Goal: Task Accomplishment & Management: Manage account settings

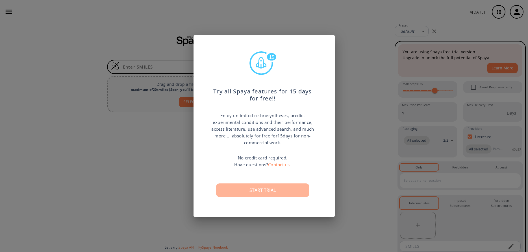
click at [269, 193] on button "Start trial" at bounding box center [262, 191] width 93 height 14
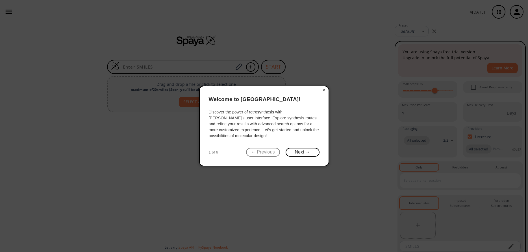
click at [323, 90] on button "×" at bounding box center [324, 90] width 9 height 8
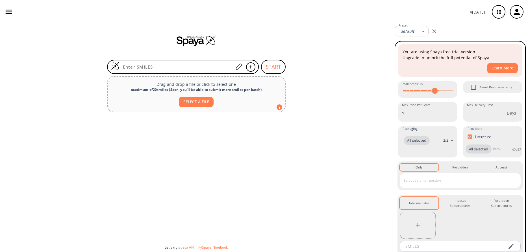
click at [9, 9] on icon "button" at bounding box center [9, 12] width 8 height 8
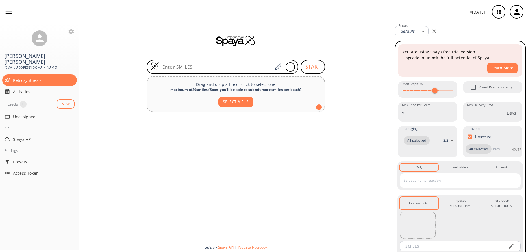
click at [172, 154] on div at bounding box center [235, 178] width 313 height 126
click at [519, 9] on icon "button" at bounding box center [516, 11] width 9 height 9
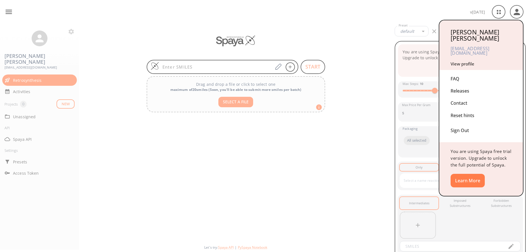
click at [463, 61] on link "View profile" at bounding box center [463, 64] width 24 height 6
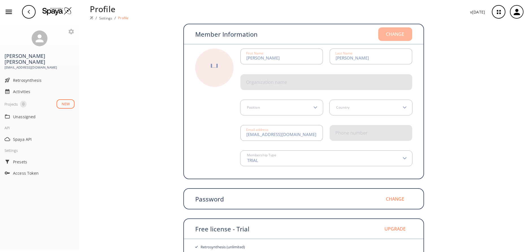
click at [392, 34] on button "Change" at bounding box center [395, 34] width 34 height 14
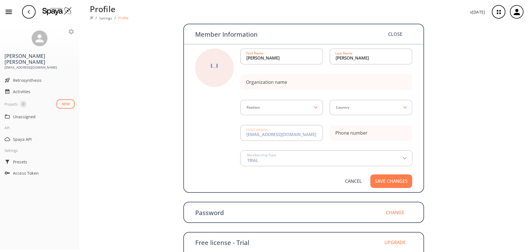
click at [406, 159] on icon at bounding box center [405, 158] width 4 height 3
click at [405, 158] on icon at bounding box center [405, 158] width 4 height 3
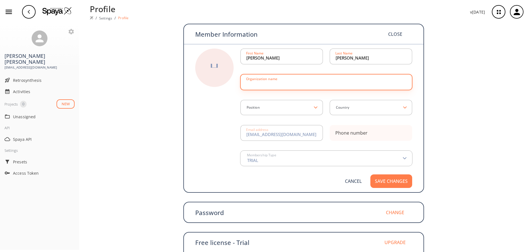
click at [307, 84] on input at bounding box center [326, 82] width 160 height 11
type input "Shree Bhadrakrupa Advance Research & Analysis Centre"
click at [314, 104] on div "Position" at bounding box center [281, 107] width 82 height 15
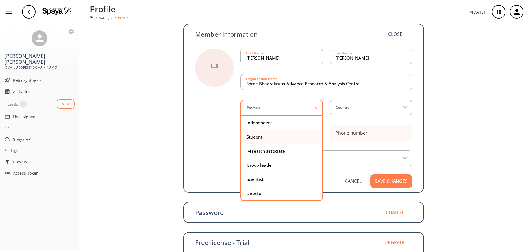
click at [275, 136] on div "Student" at bounding box center [282, 137] width 70 height 4
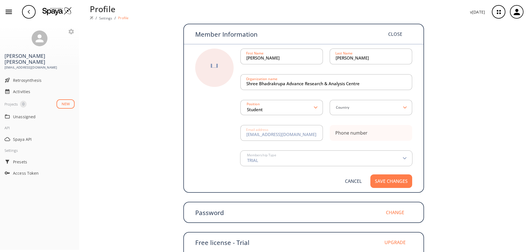
type input "Student"
click at [369, 107] on input at bounding box center [370, 108] width 68 height 6
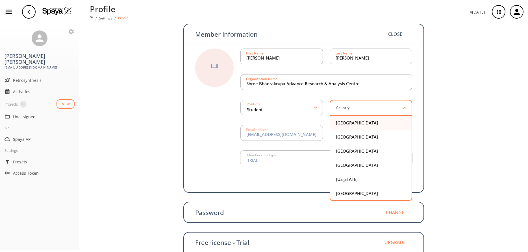
scroll to position [48, 0]
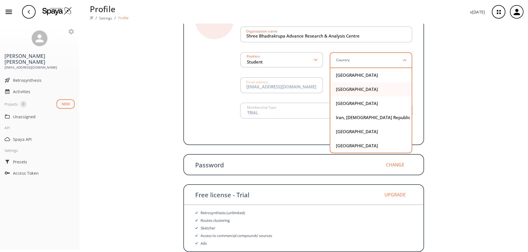
click at [349, 89] on div "[GEOGRAPHIC_DATA]" at bounding box center [371, 89] width 70 height 4
type input "[GEOGRAPHIC_DATA]"
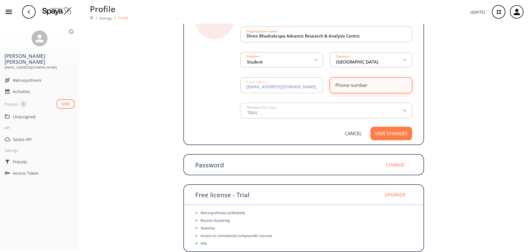
click at [360, 85] on div "Phone number" at bounding box center [351, 85] width 32 height 5
type input "8866337899"
click at [390, 130] on button "Save changes" at bounding box center [391, 134] width 42 height 14
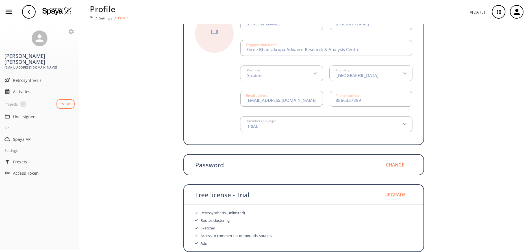
scroll to position [34, 0]
click at [440, 91] on div "Member Information Change H Select image [PERSON_NAME] First Name [PERSON_NAME]…" at bounding box center [303, 121] width 449 height 263
click at [403, 124] on icon at bounding box center [405, 124] width 4 height 3
click at [403, 124] on polygon at bounding box center [405, 124] width 4 height 2
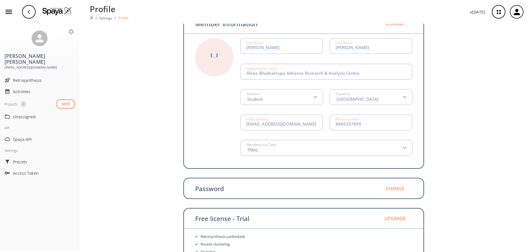
scroll to position [0, 0]
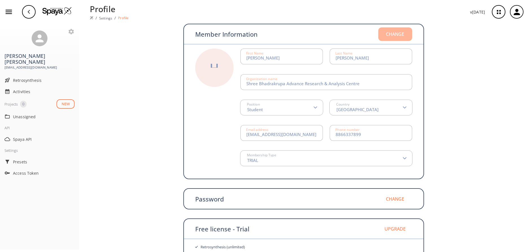
click at [394, 34] on button "Change" at bounding box center [395, 34] width 34 height 14
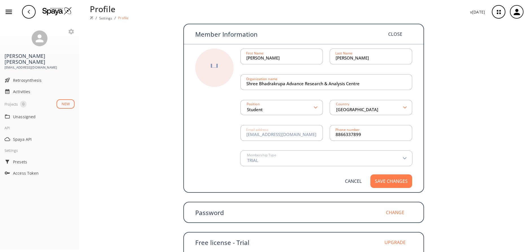
click at [405, 157] on div "Membership Type TRIAL" at bounding box center [326, 158] width 172 height 15
click at [404, 159] on polygon at bounding box center [405, 158] width 4 height 2
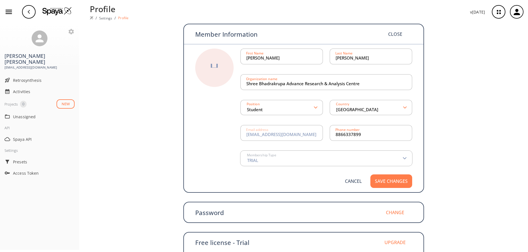
click at [404, 159] on polygon at bounding box center [405, 158] width 4 height 2
click at [399, 183] on button "Save changes" at bounding box center [391, 182] width 42 height 14
click at [396, 182] on button "Save changes" at bounding box center [391, 182] width 42 height 14
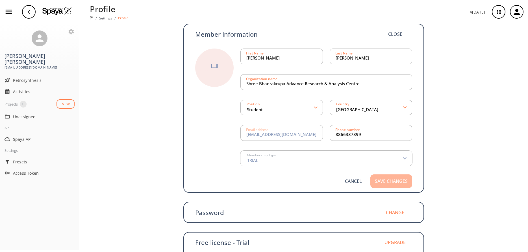
click at [396, 182] on button "Save changes" at bounding box center [391, 182] width 42 height 14
click at [440, 161] on div "Member Information Close H Select image [PERSON_NAME] First Name [PERSON_NAME] …" at bounding box center [303, 162] width 449 height 276
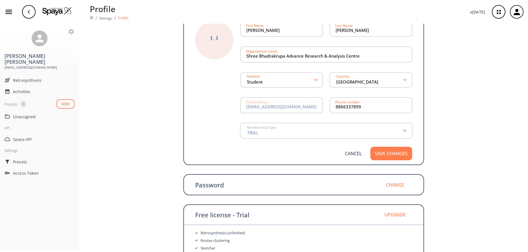
scroll to position [48, 0]
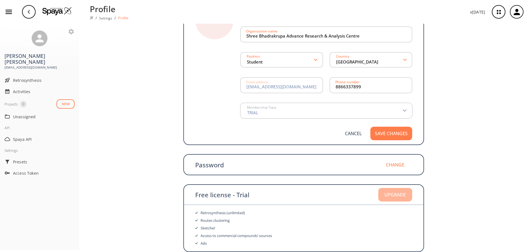
click at [396, 197] on button "Upgrade" at bounding box center [395, 195] width 34 height 14
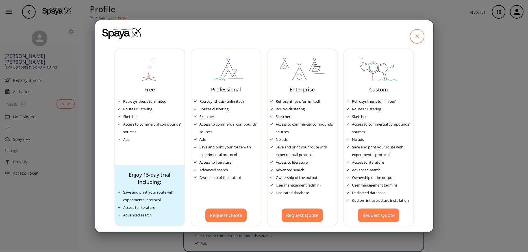
click at [418, 38] on icon at bounding box center [417, 36] width 14 height 14
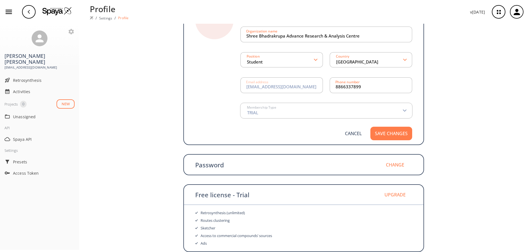
click at [516, 15] on icon "button" at bounding box center [516, 11] width 9 height 9
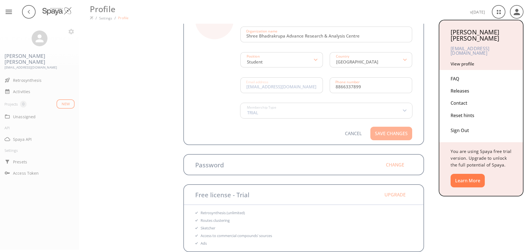
click at [464, 125] on div "Sign Out" at bounding box center [481, 129] width 61 height 15
